Goal: Entertainment & Leisure: Consume media (video, audio)

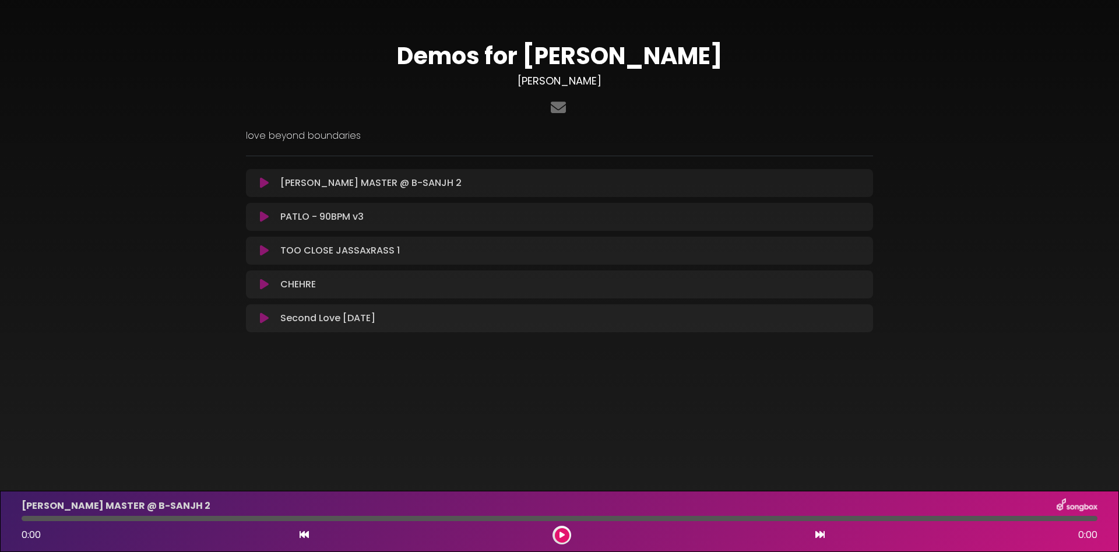
click at [273, 188] on button at bounding box center [264, 183] width 23 height 12
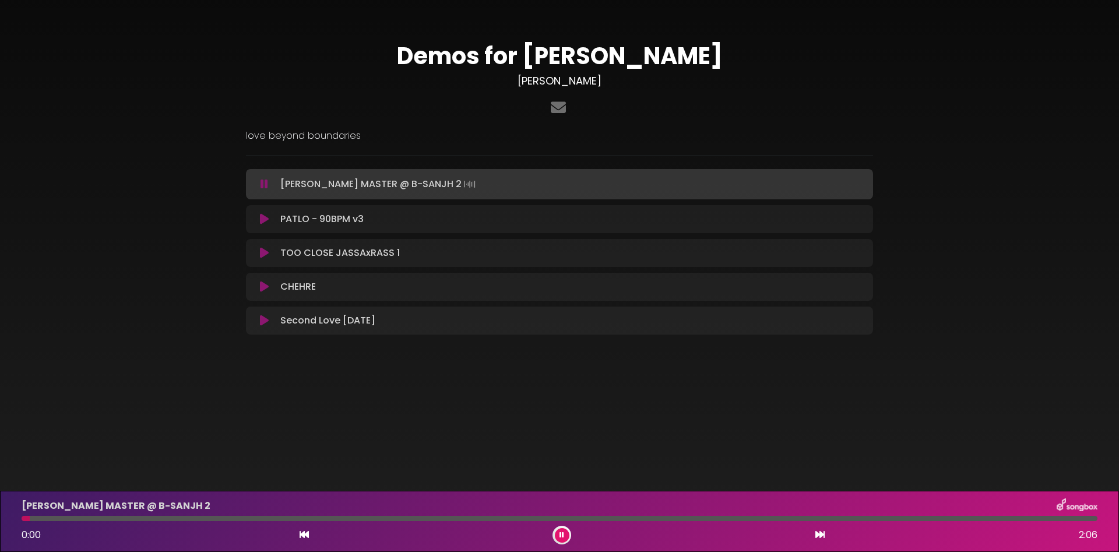
click at [487, 373] on div "Demos for [PERSON_NAME] [PERSON_NAME] ×" at bounding box center [559, 191] width 1119 height 382
click at [263, 223] on icon at bounding box center [264, 219] width 9 height 12
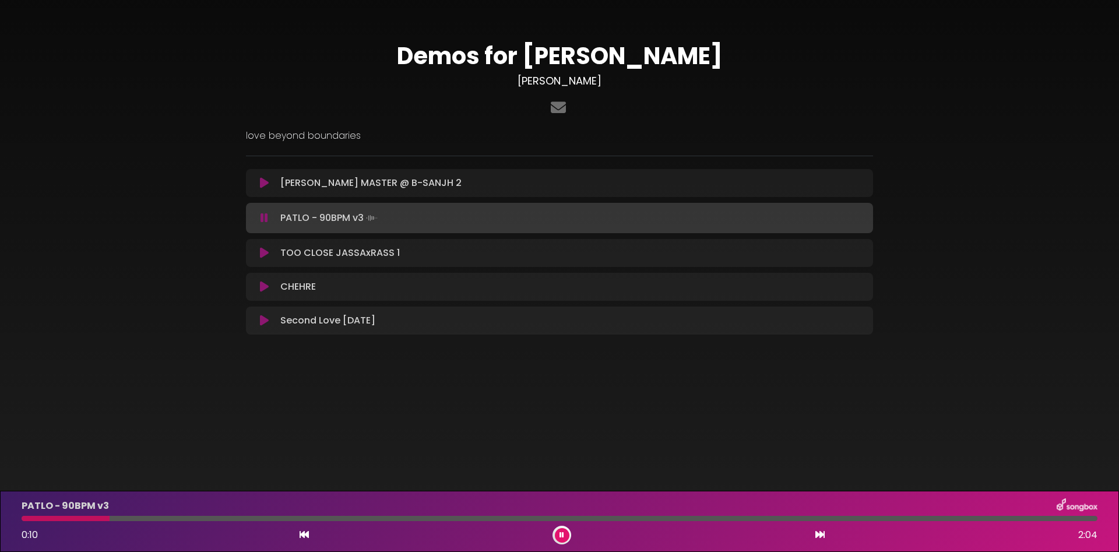
click at [262, 218] on icon at bounding box center [264, 218] width 8 height 12
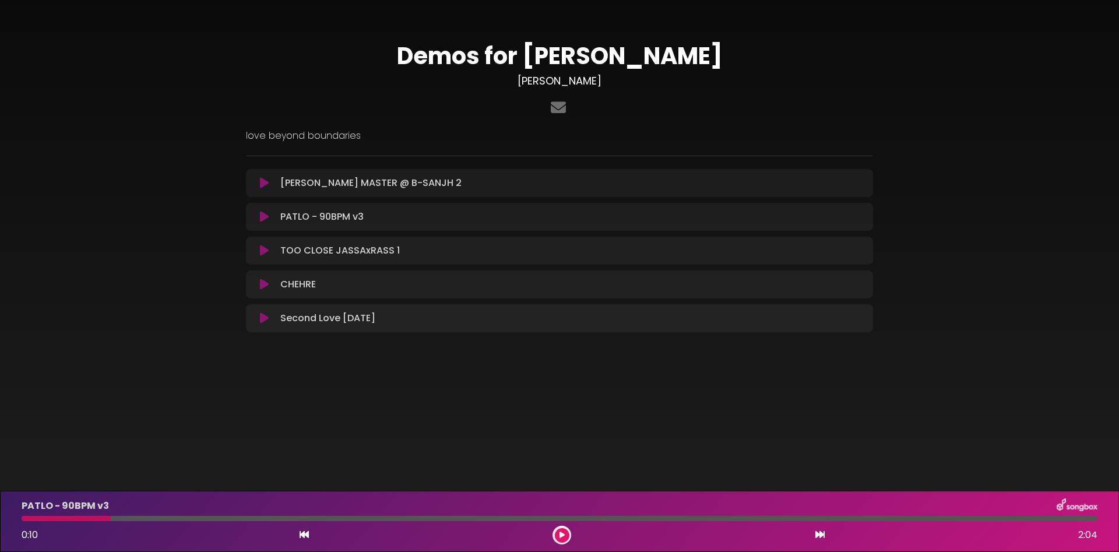
click at [265, 211] on icon at bounding box center [264, 217] width 9 height 12
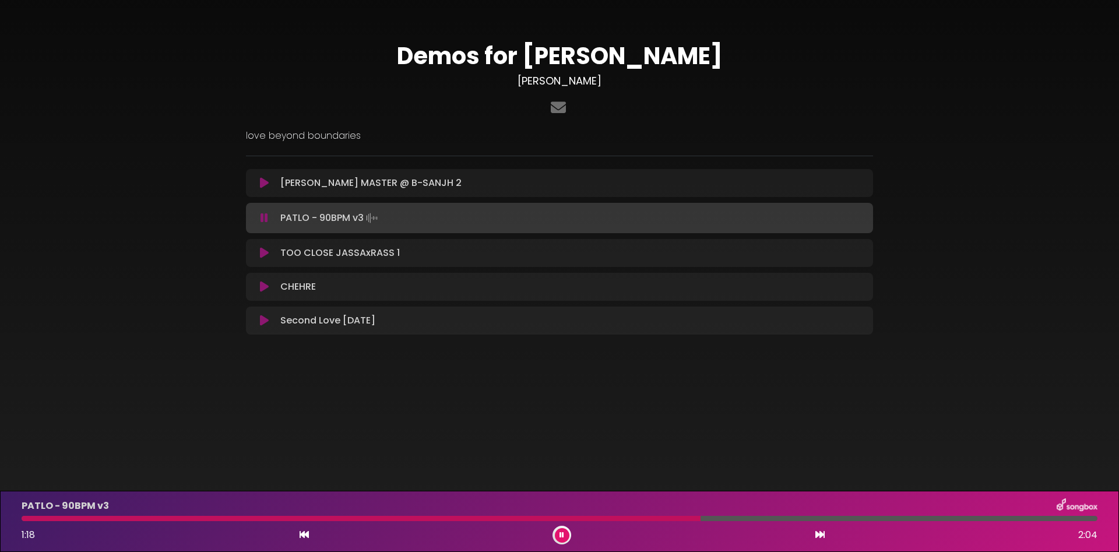
drag, startPoint x: 633, startPoint y: 519, endPoint x: 3, endPoint y: 507, distance: 630.5
click at [22, 516] on div at bounding box center [559, 518] width 1075 height 5
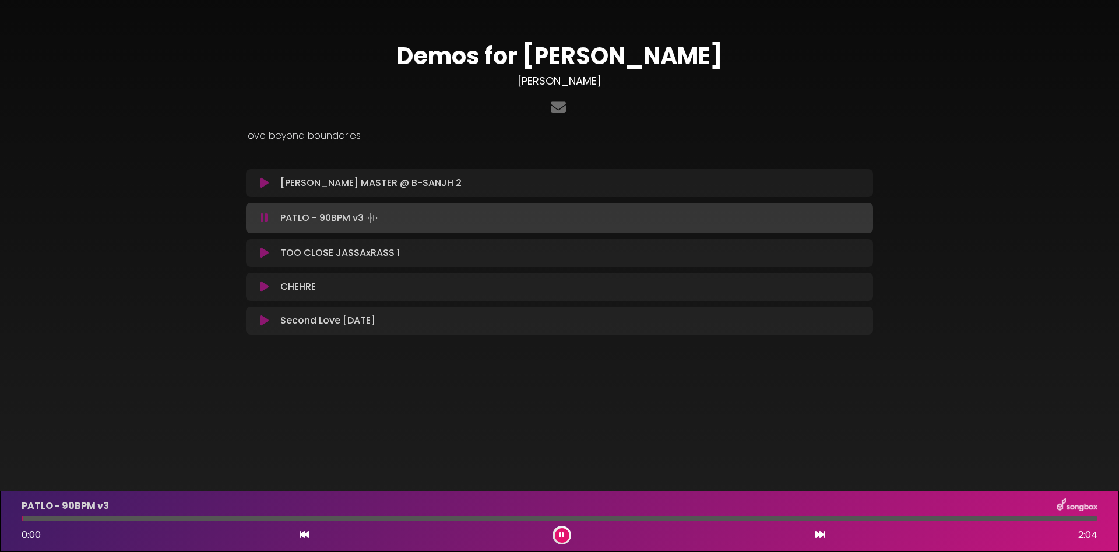
click at [33, 517] on div at bounding box center [559, 518] width 1075 height 5
click at [563, 530] on button at bounding box center [562, 535] width 15 height 15
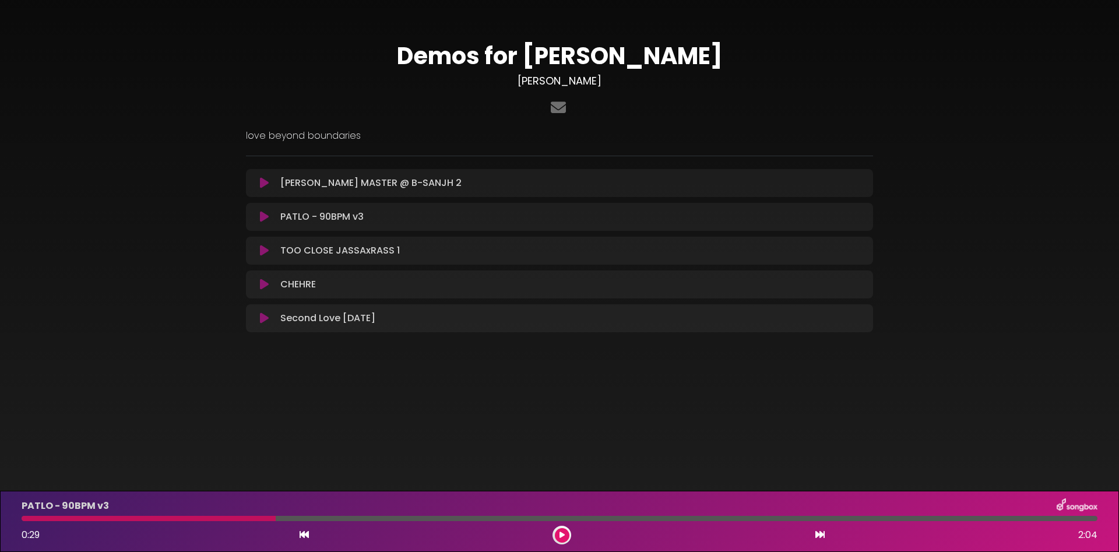
click at [569, 532] on div at bounding box center [561, 535] width 19 height 19
click at [565, 533] on button at bounding box center [562, 535] width 15 height 15
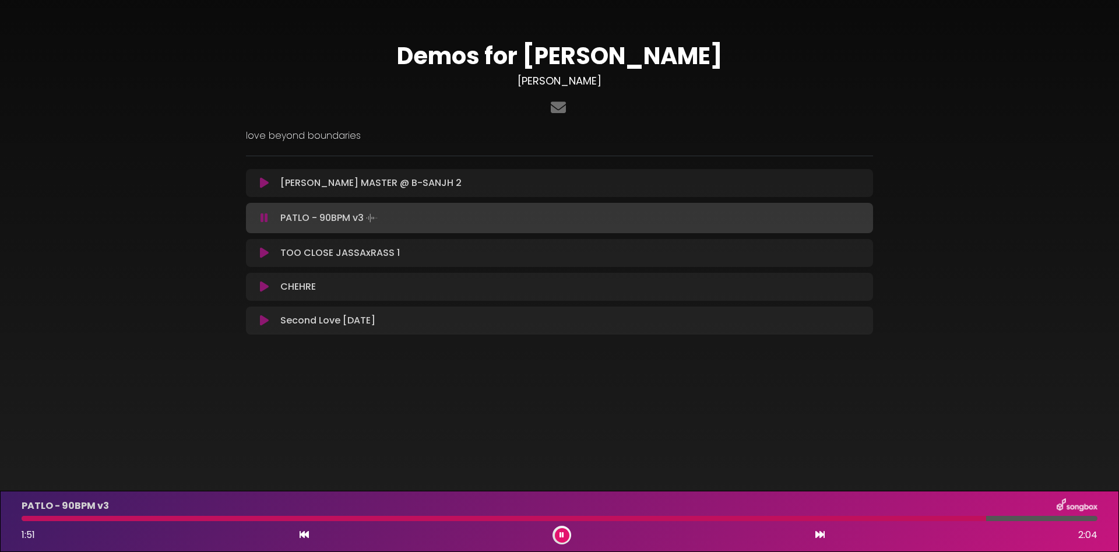
click at [266, 251] on icon at bounding box center [264, 253] width 9 height 12
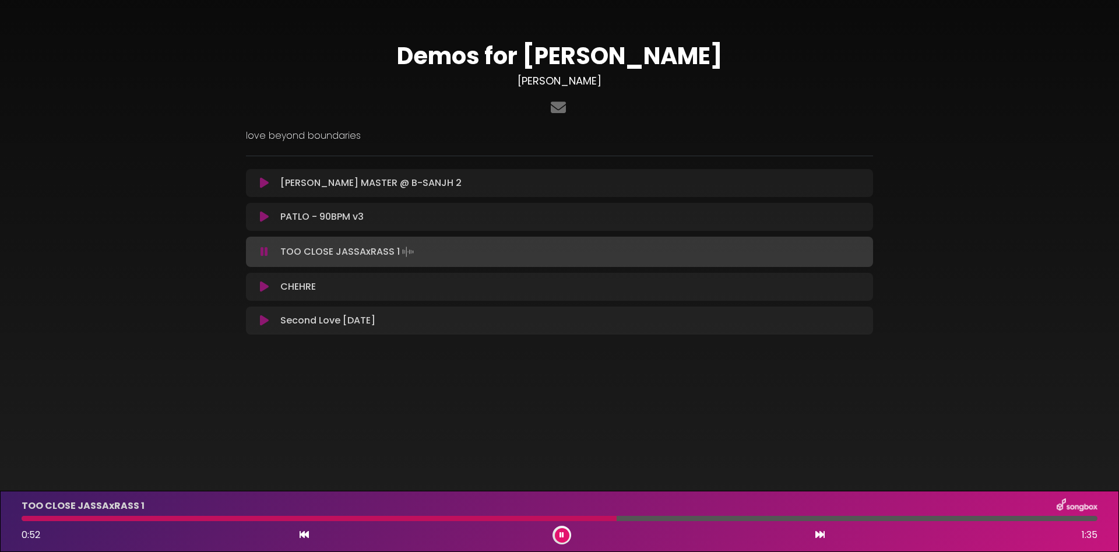
click at [273, 252] on button at bounding box center [264, 252] width 23 height 12
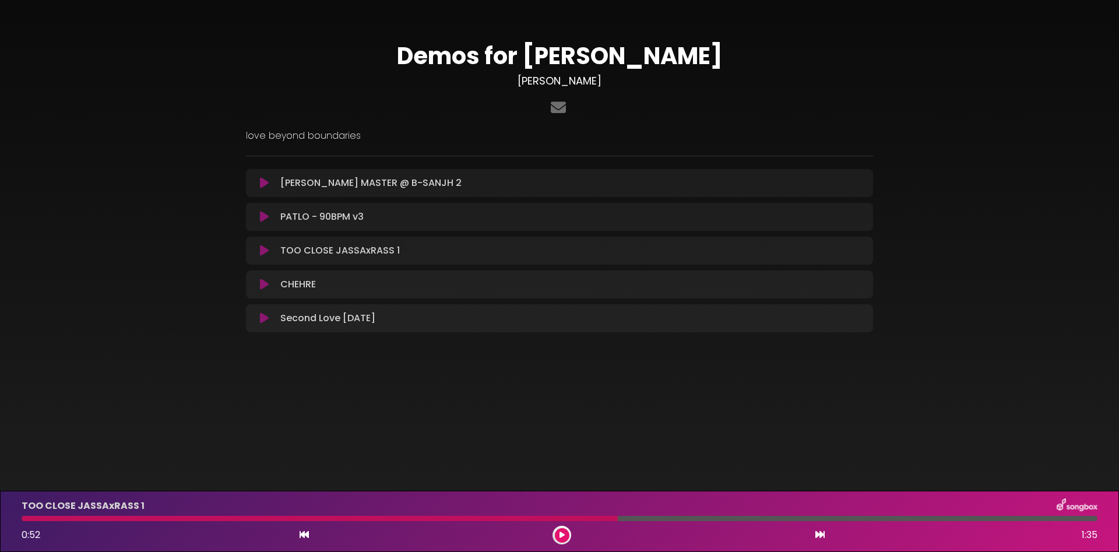
click at [265, 284] on icon at bounding box center [264, 284] width 9 height 12
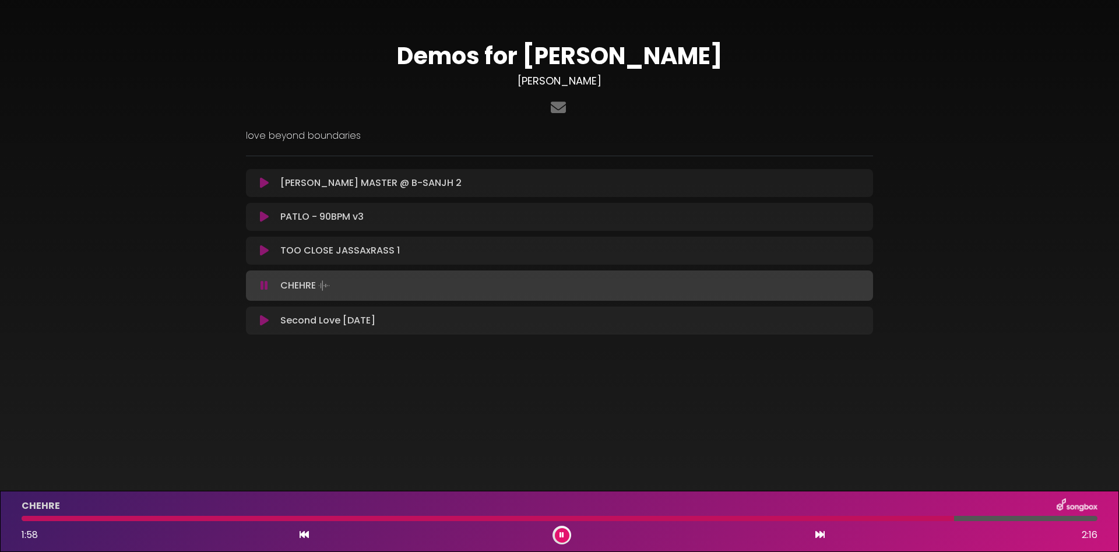
click at [260, 321] on icon at bounding box center [264, 321] width 9 height 12
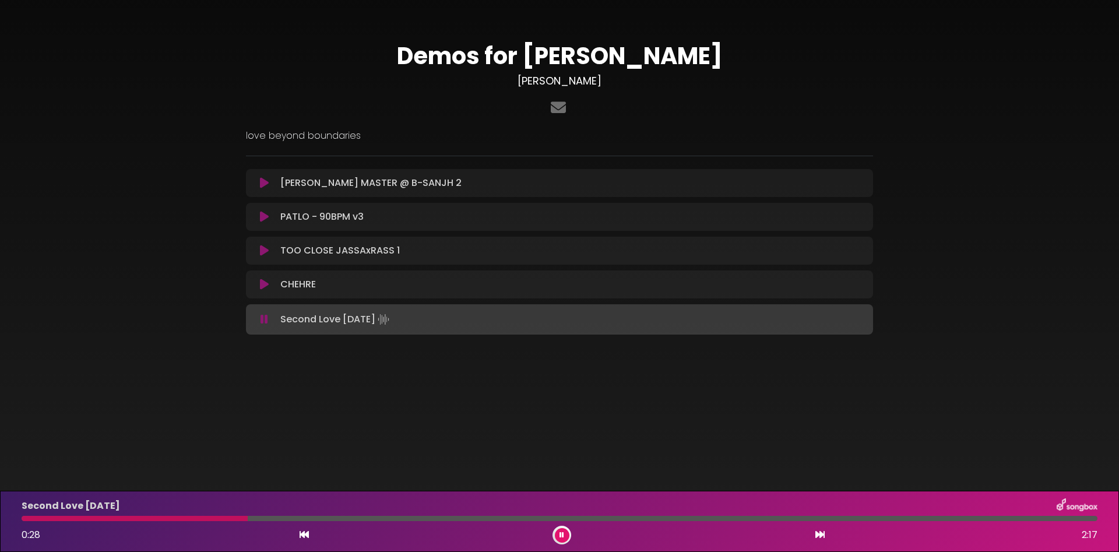
click at [262, 320] on icon at bounding box center [264, 319] width 8 height 12
